Goal: Find contact information: Find contact information

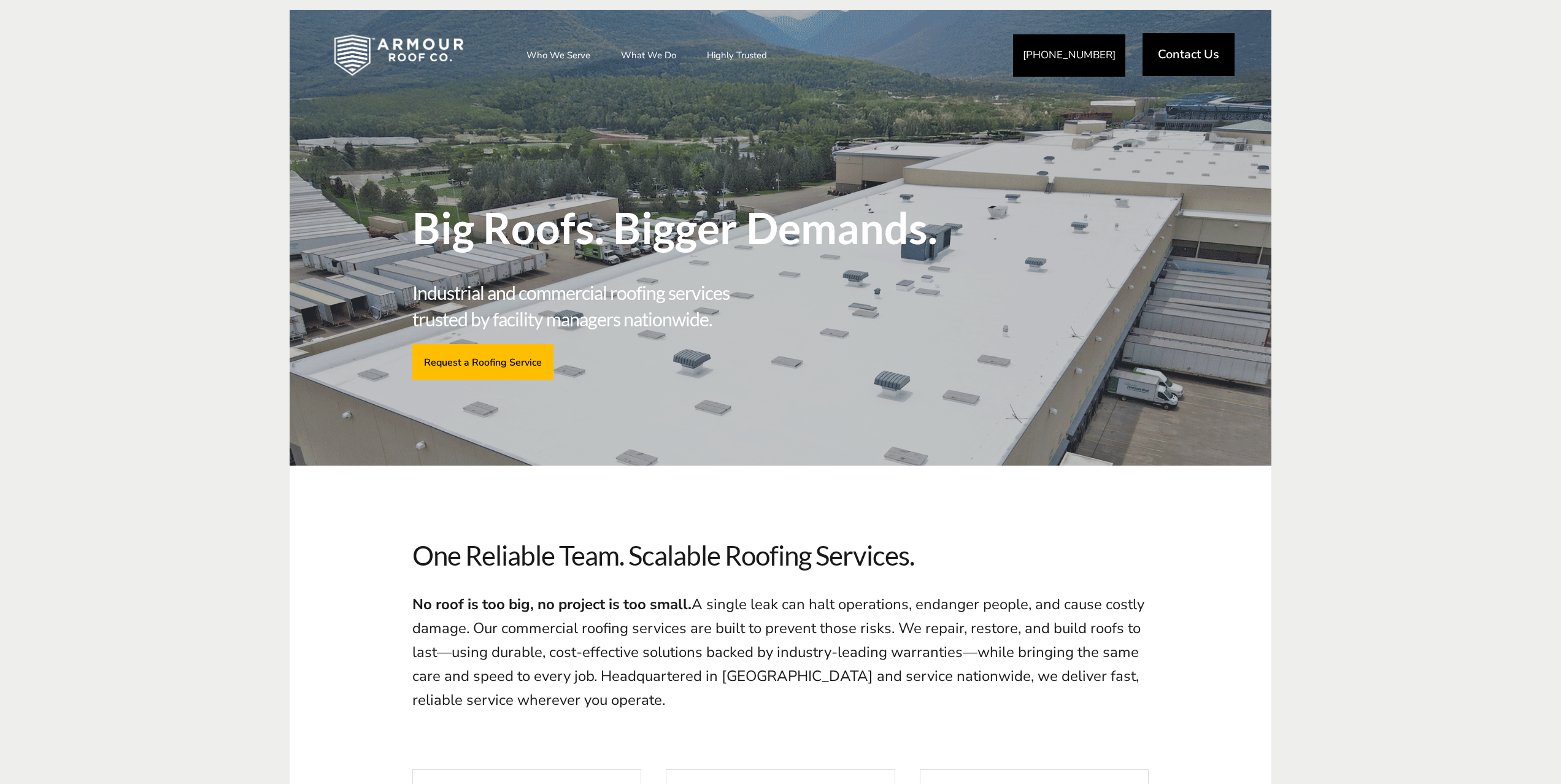
click at [1180, 49] on span "Contact Us" at bounding box center [1188, 54] width 61 height 12
